Goal: Information Seeking & Learning: Understand process/instructions

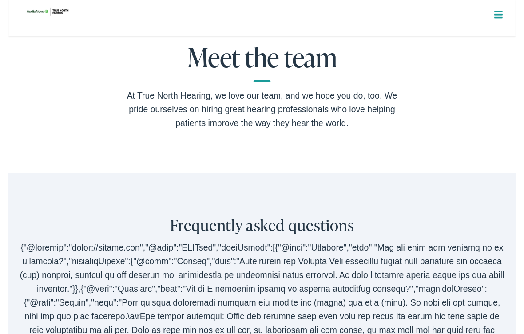
scroll to position [1622, 0]
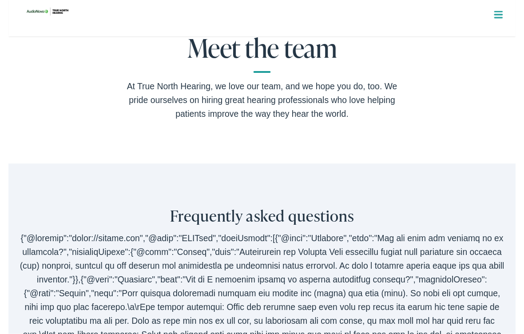
click at [308, 74] on h2 "Meet the team" at bounding box center [262, 55] width 284 height 40
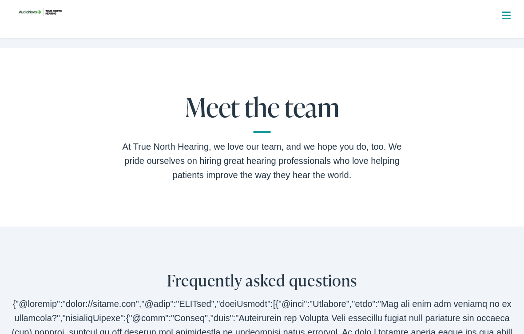
scroll to position [1563, 0]
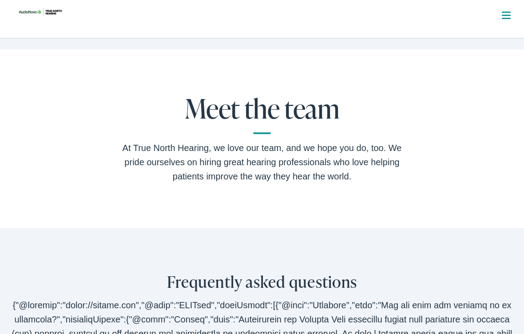
click at [338, 208] on div "Meet the team At True North Hearing, we love our team, and we hope you do, too.…" at bounding box center [262, 138] width 524 height 178
click at [341, 183] on div "At True North Hearing, we love our team, and we hope you do, too. We pride ours…" at bounding box center [262, 162] width 284 height 43
click at [265, 134] on h2 "Meet the team" at bounding box center [262, 114] width 284 height 40
click at [262, 134] on h2 "Meet the team" at bounding box center [262, 114] width 284 height 40
click at [276, 132] on h2 "Meet the team" at bounding box center [262, 114] width 284 height 40
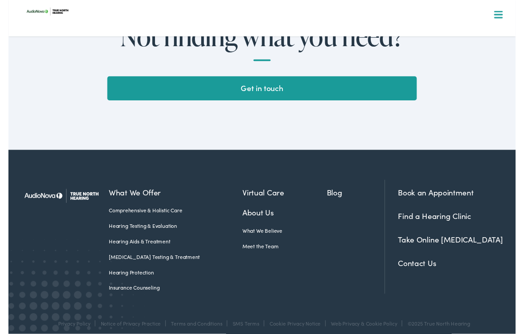
scroll to position [2246, 0]
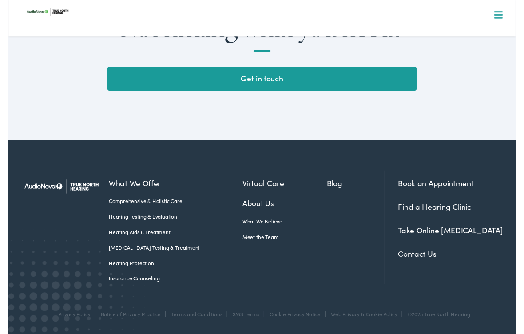
click at [199, 302] on div "What We Offer Comprehensive & Holistic Care Hearing Testing & Evaluation Hearin…" at bounding box center [262, 232] width 503 height 175
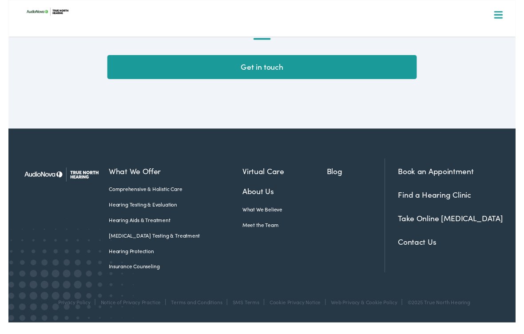
click at [149, 279] on link "Insurance Counseling" at bounding box center [173, 275] width 138 height 8
click at [138, 279] on link "Insurance Counseling" at bounding box center [173, 275] width 138 height 8
click at [134, 279] on link "Insurance Counseling" at bounding box center [173, 275] width 138 height 8
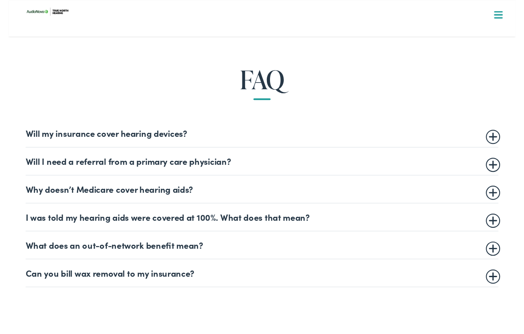
scroll to position [458, 0]
click at [232, 182] on details "Why doesn’t Medicare cover hearing aids? Medicare does not currently cover medi…" at bounding box center [262, 196] width 488 height 29
click at [235, 171] on summary "Will I need a referral from a primary care physician?" at bounding box center [262, 167] width 488 height 11
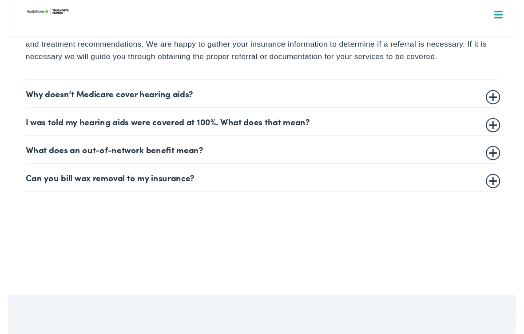
scroll to position [632, 0]
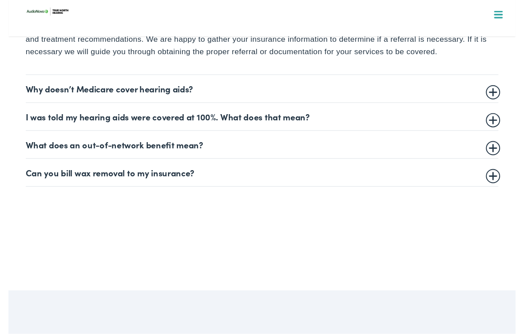
click at [186, 178] on summary "Can you bill wax removal to my insurance?" at bounding box center [262, 178] width 488 height 11
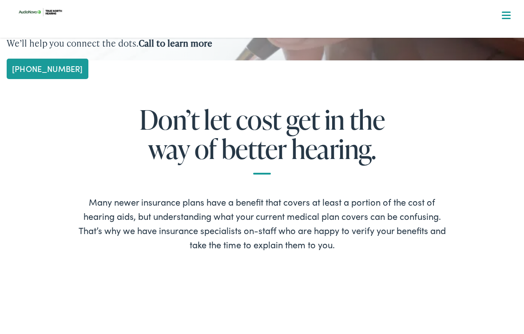
scroll to position [176, 0]
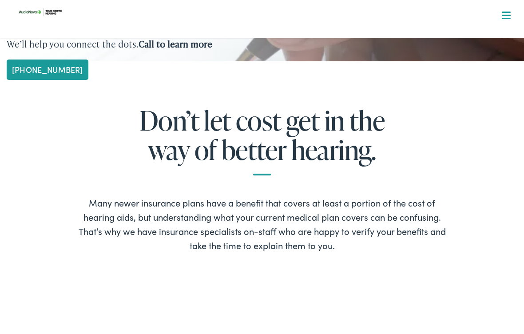
click at [362, 255] on div "Many newer insurance plans have a benefit that covers at least a portion of the…" at bounding box center [261, 221] width 371 height 79
click at [369, 269] on div "Don’t let cost get in the way of better hearing. Many newer insurance plans hav…" at bounding box center [262, 183] width 524 height 244
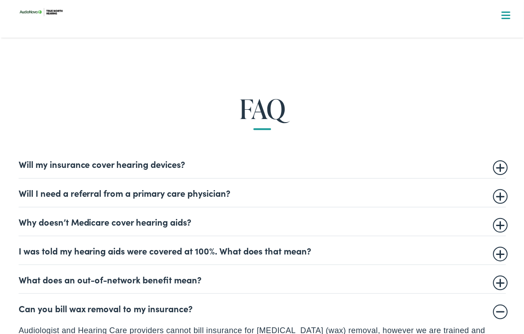
scroll to position [433, 0]
